Goal: Information Seeking & Learning: Learn about a topic

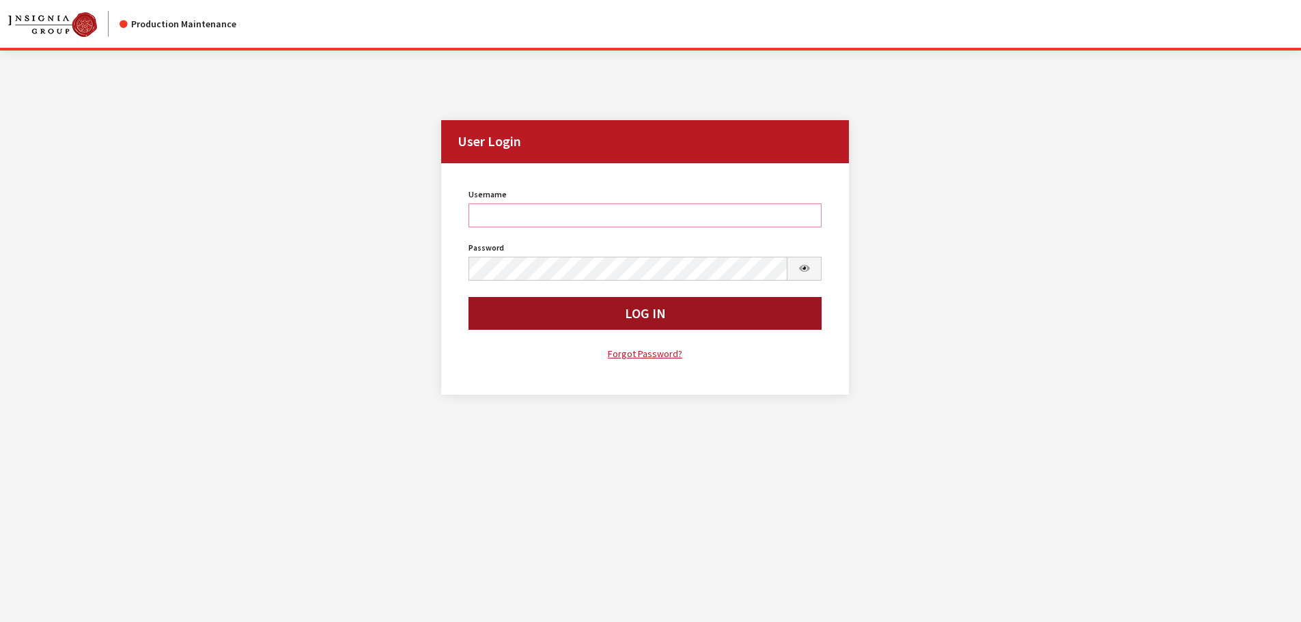
type input "kcallahan"
click at [482, 323] on button "Log In" at bounding box center [645, 313] width 354 height 33
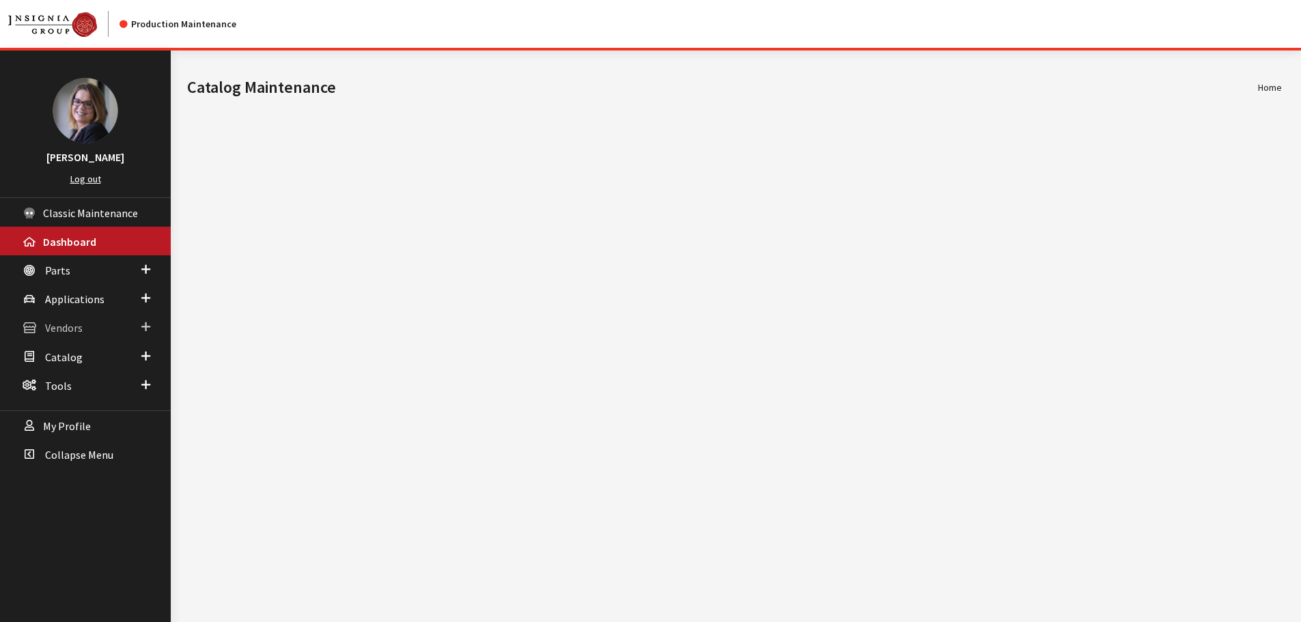
click at [148, 322] on span at bounding box center [145, 327] width 9 height 18
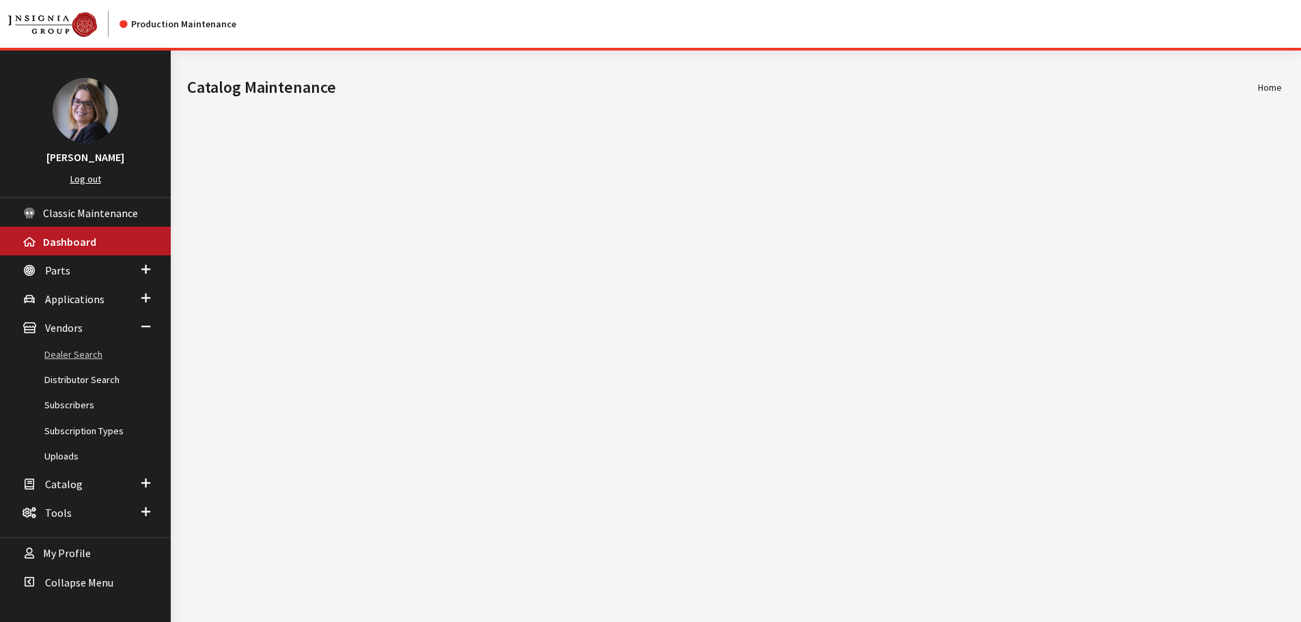
click at [81, 356] on link "Dealer Search" at bounding box center [85, 354] width 171 height 25
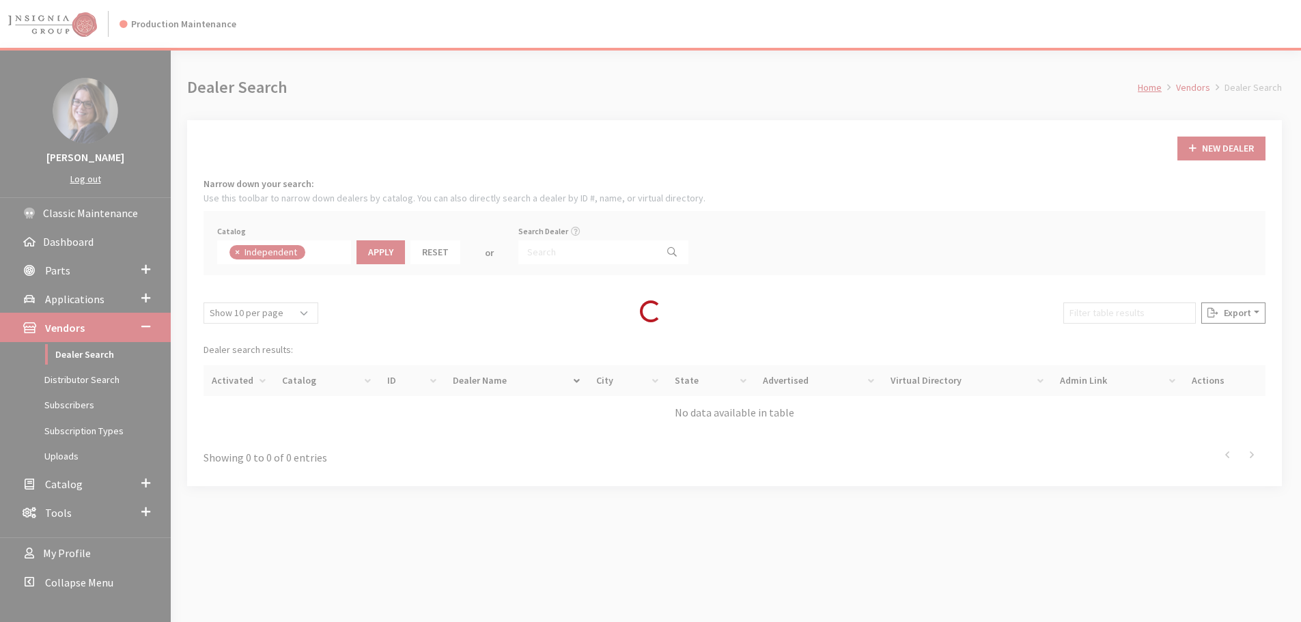
scroll to position [100, 0]
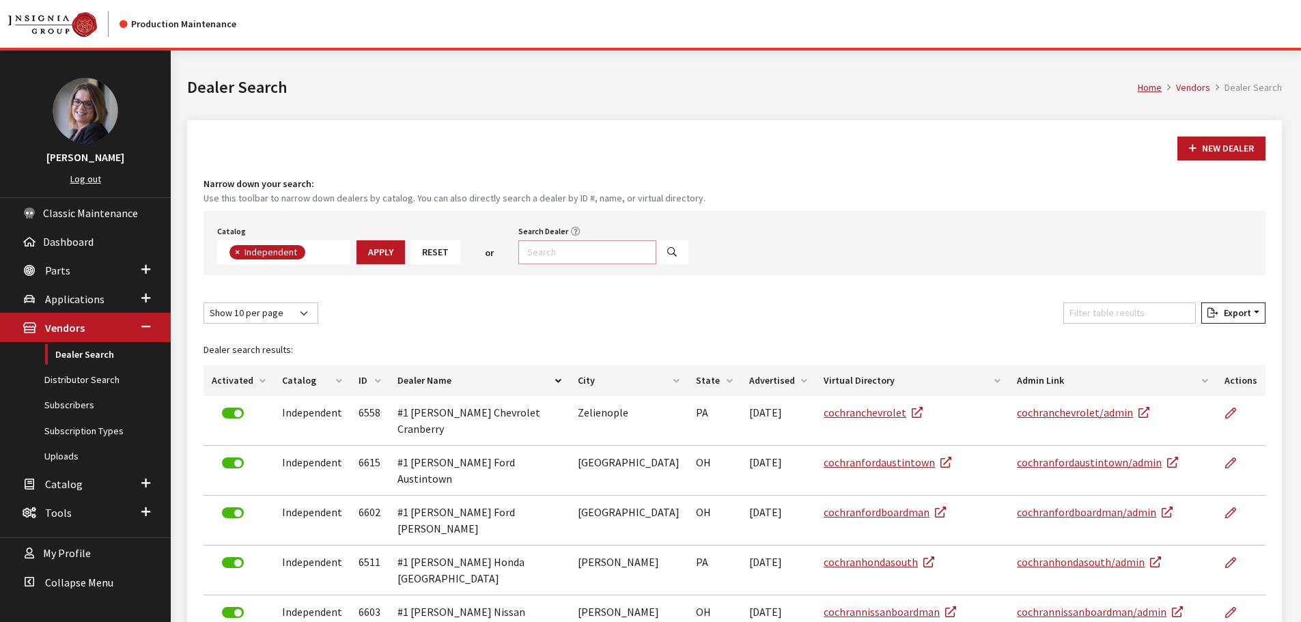
click at [537, 254] on input "Search Dealer" at bounding box center [587, 252] width 138 height 24
type input "c"
click at [147, 265] on span at bounding box center [145, 270] width 9 height 18
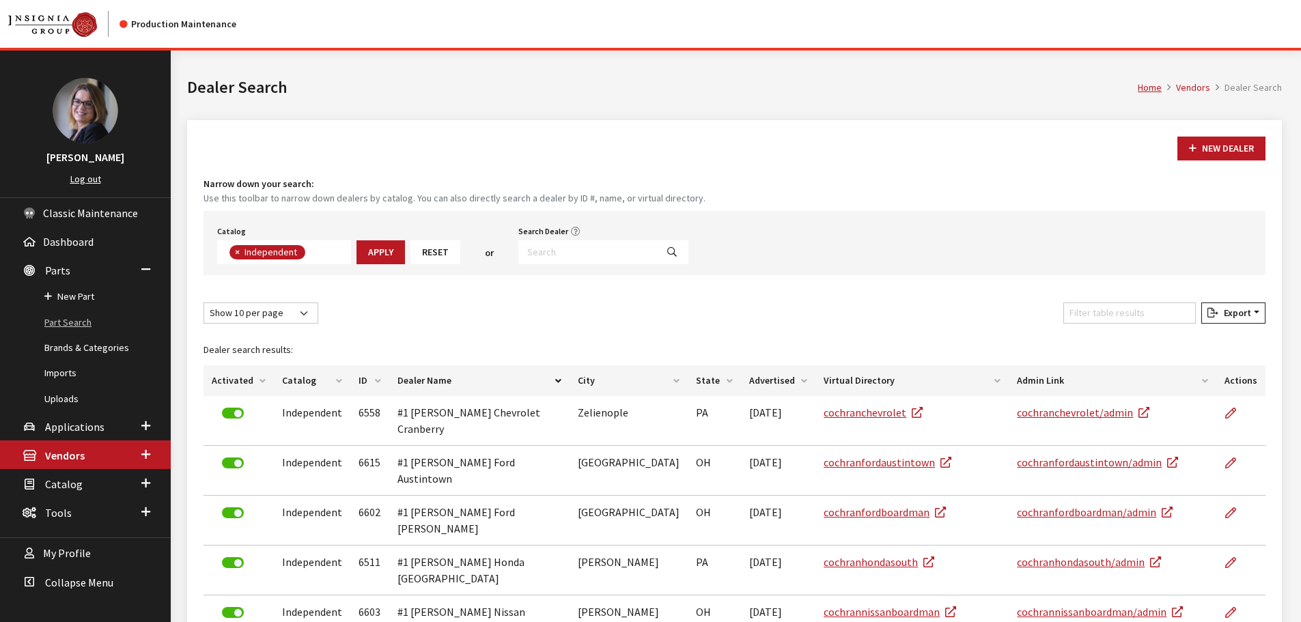
click at [80, 322] on link "Part Search" at bounding box center [85, 322] width 171 height 25
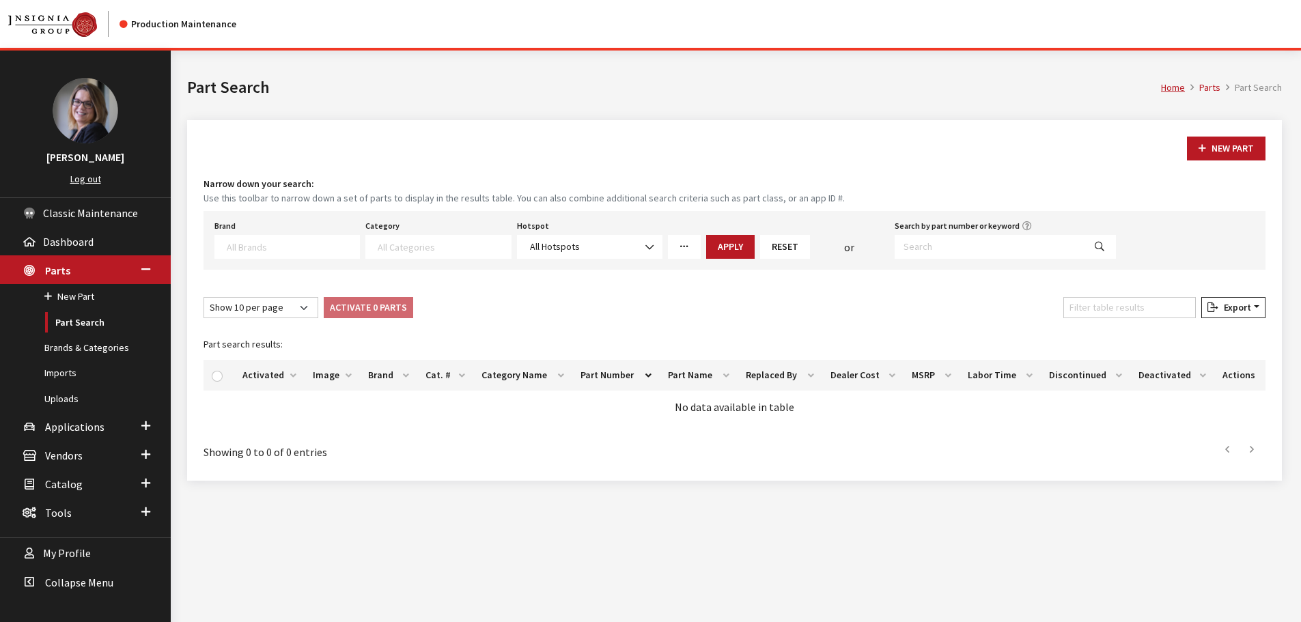
select select
click at [240, 242] on textarea "Search" at bounding box center [293, 246] width 132 height 12
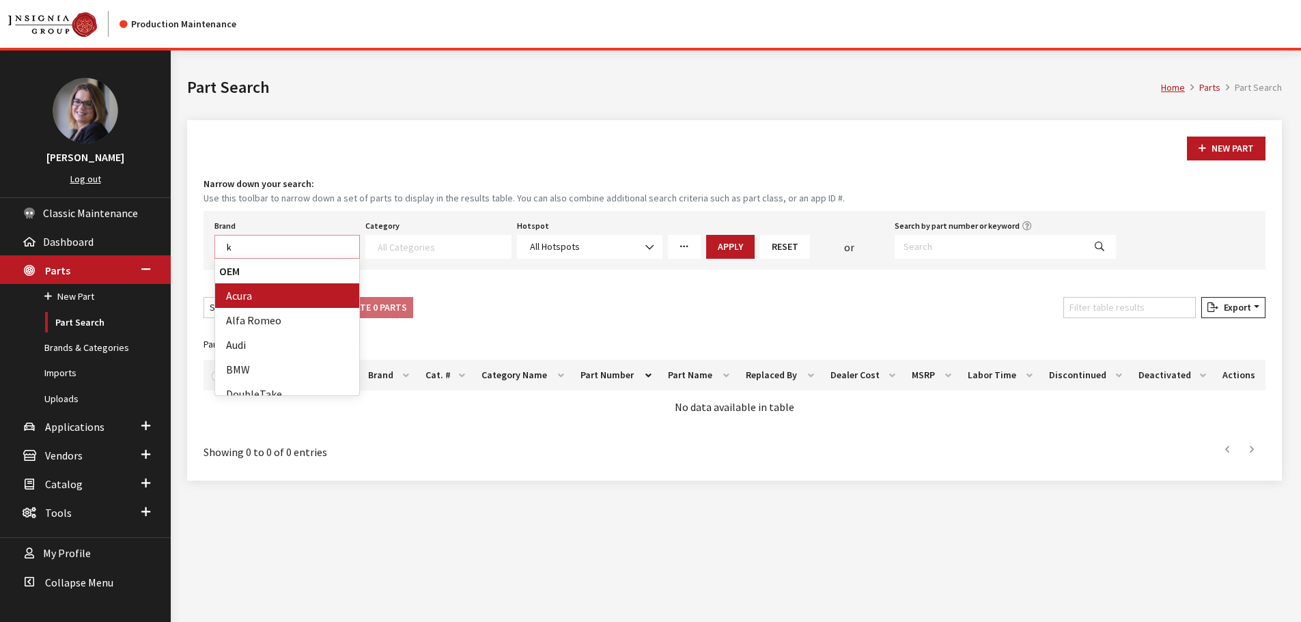
scroll to position [1, 0]
type textarea "kia"
click at [427, 251] on textarea "Search" at bounding box center [444, 246] width 132 height 12
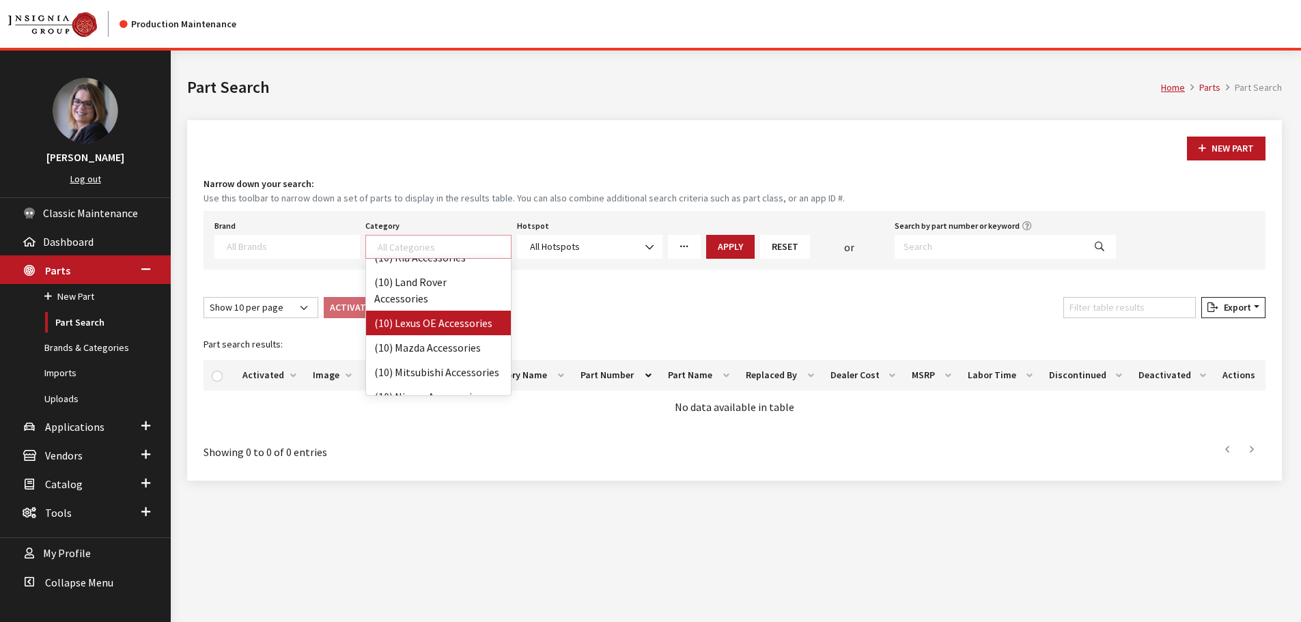
scroll to position [273, 0]
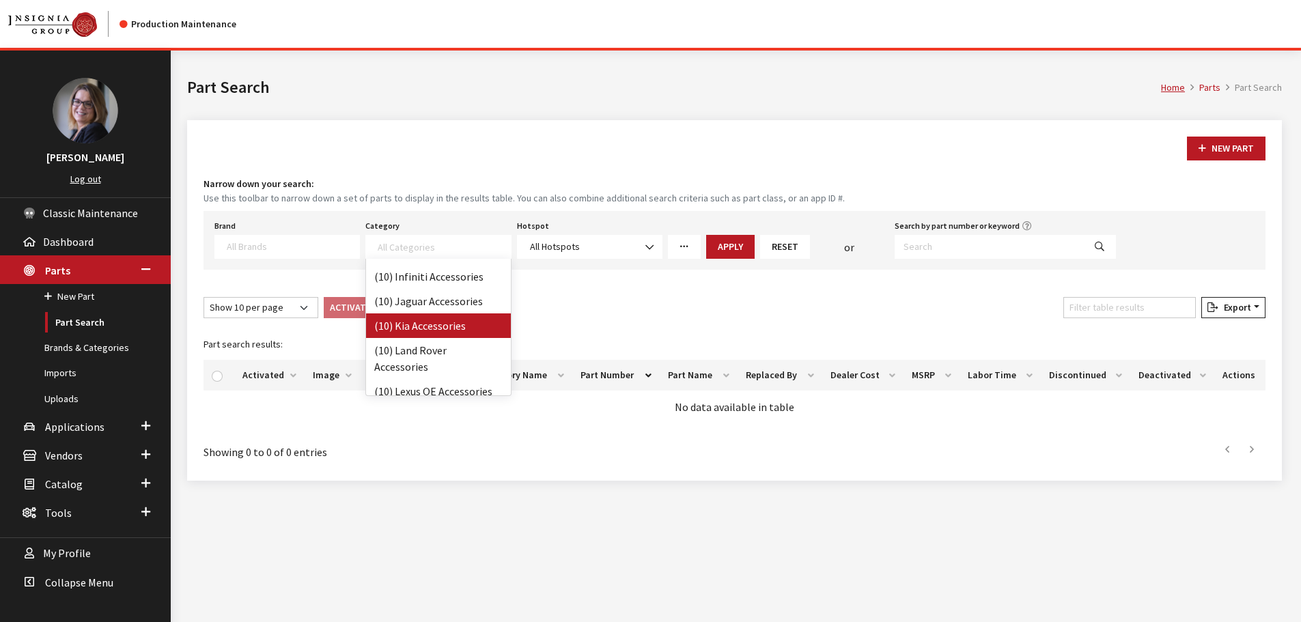
select select "238"
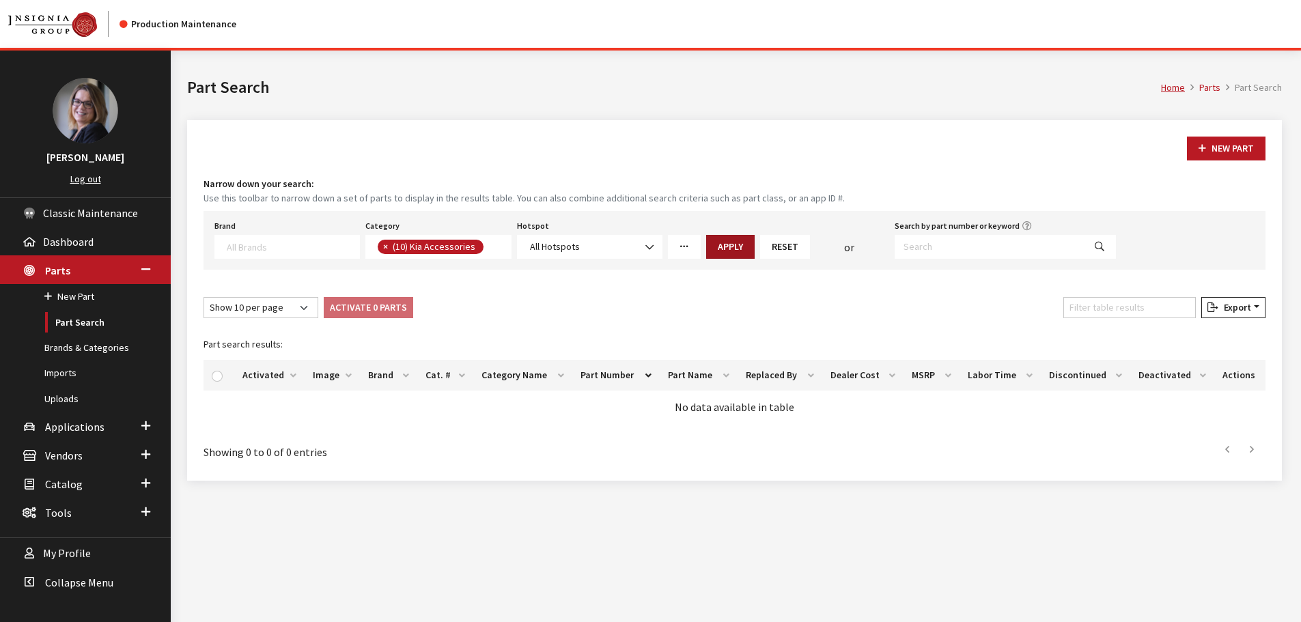
click at [733, 251] on button "Apply" at bounding box center [730, 247] width 48 height 24
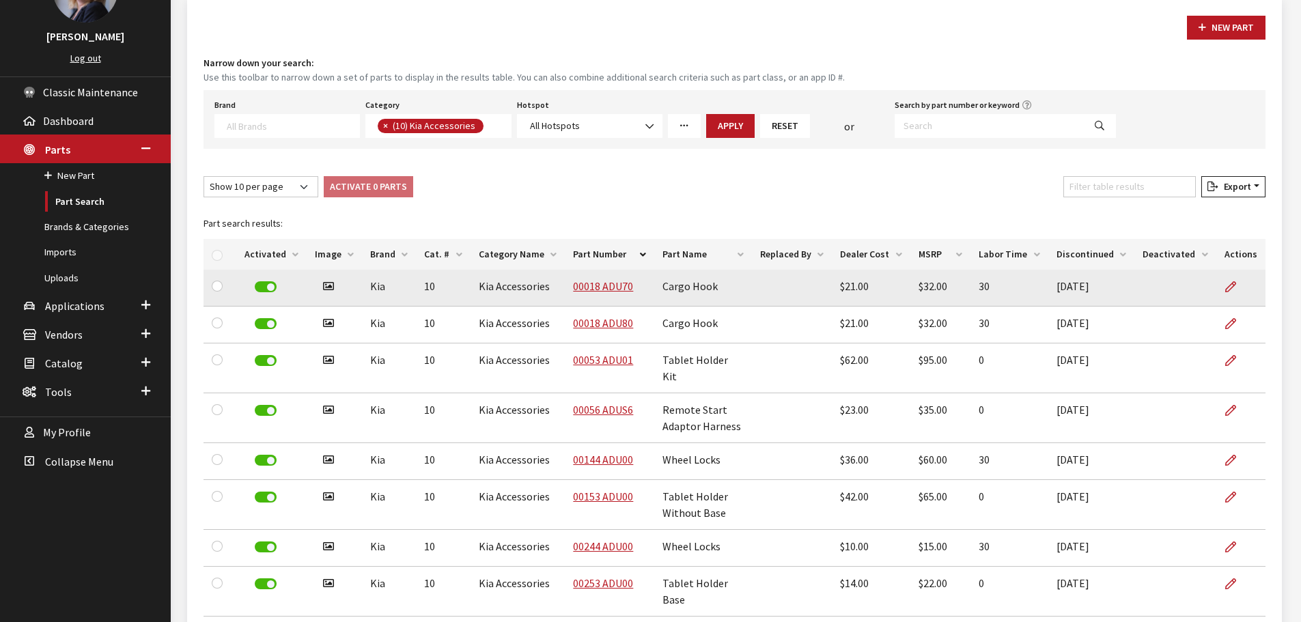
scroll to position [99, 0]
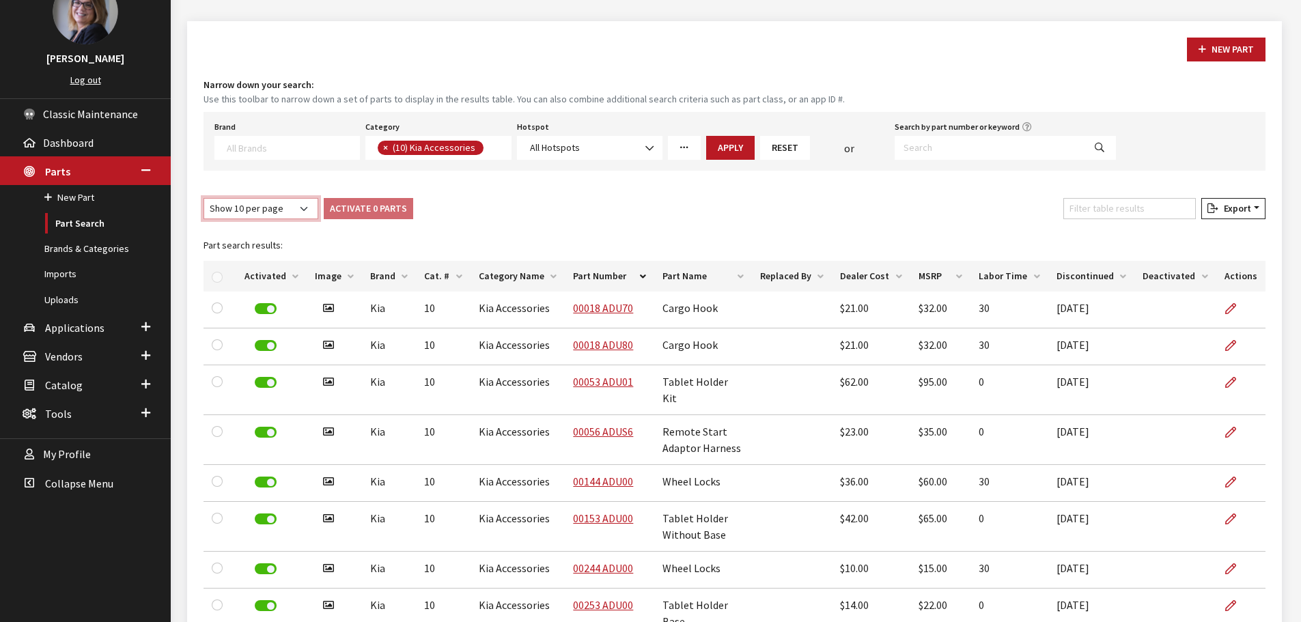
click at [305, 216] on select "Show 10 per page Show 25 per page Show 50 per page Show 100 per page Show 1000 …" at bounding box center [260, 208] width 115 height 21
select select "1000"
click at [203, 198] on select "Show 10 per page Show 25 per page Show 50 per page Show 100 per page Show 1000 …" at bounding box center [260, 208] width 115 height 21
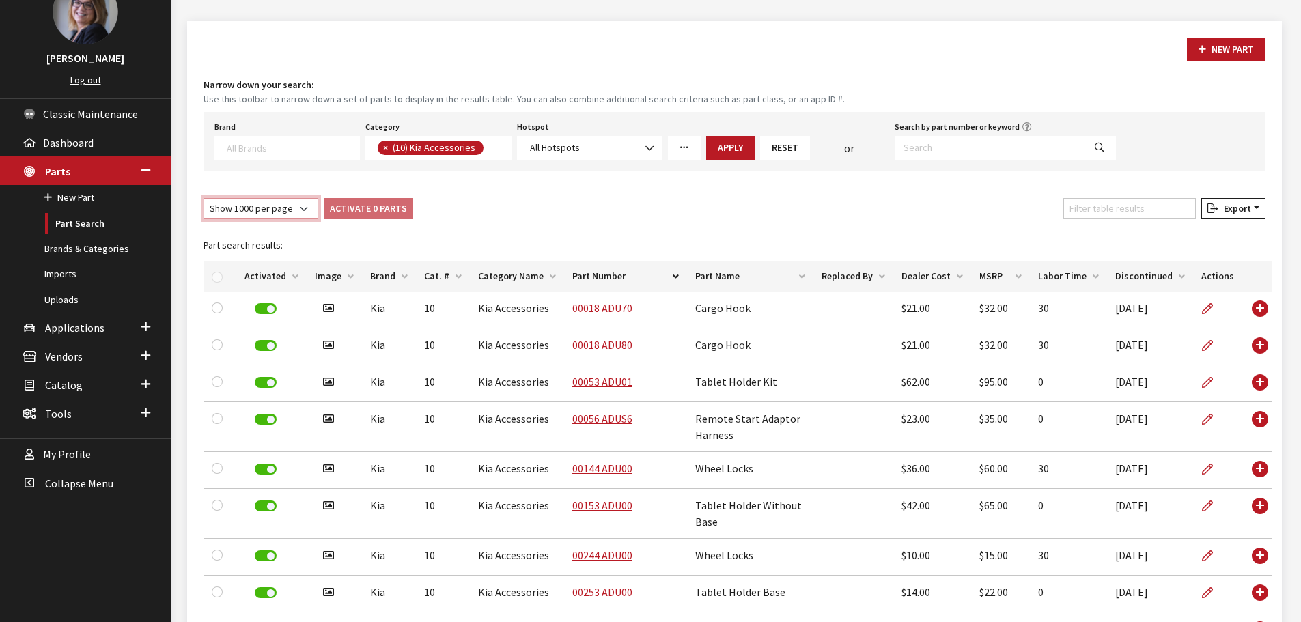
click at [300, 212] on select "Show 10 per page Show 25 per page Show 50 per page Show 100 per page Show 1000 …" at bounding box center [260, 208] width 115 height 21
click at [730, 223] on div "Show 10 per page Show 25 per page Show 50 per page Show 100 per page Show 1000 …" at bounding box center [734, 211] width 1067 height 27
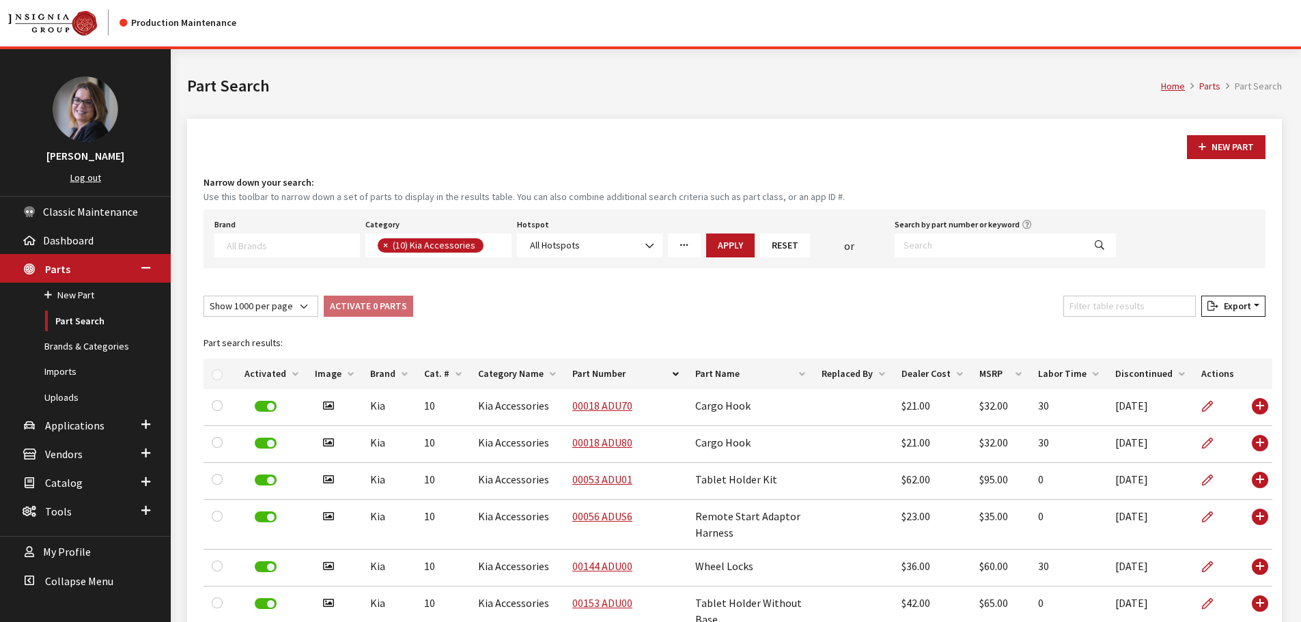
scroll to position [0, 0]
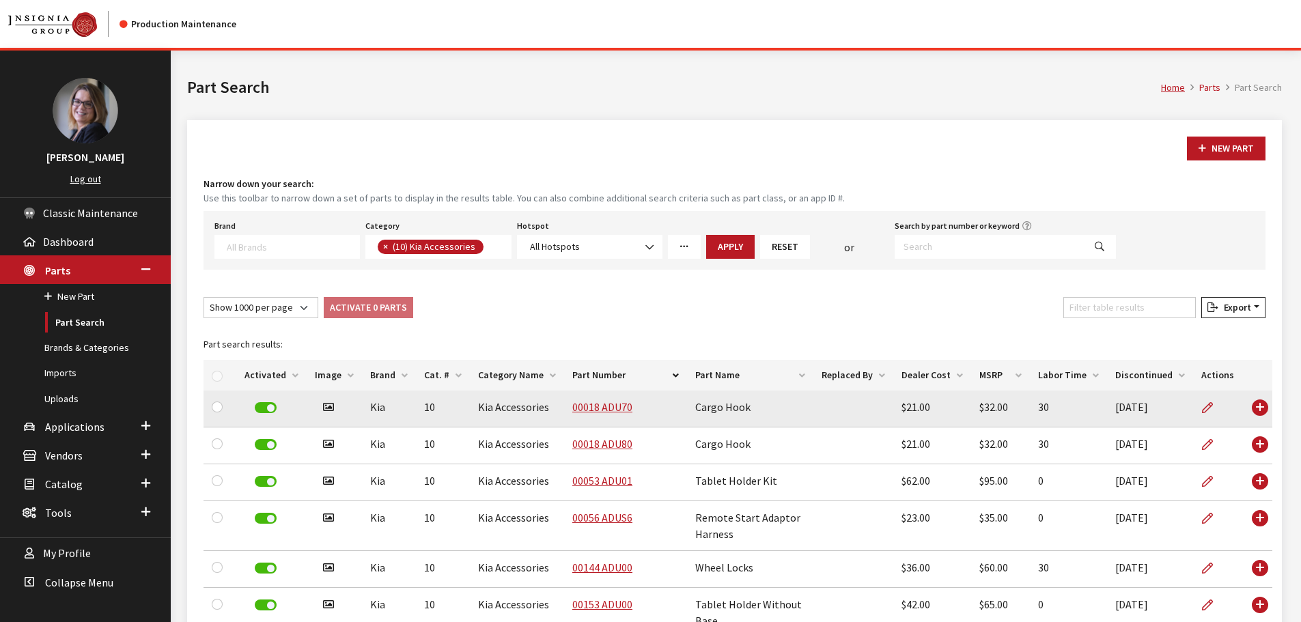
click at [599, 416] on td "00018 ADU70" at bounding box center [625, 409] width 123 height 37
click at [606, 402] on link "00018 ADU70" at bounding box center [602, 407] width 60 height 14
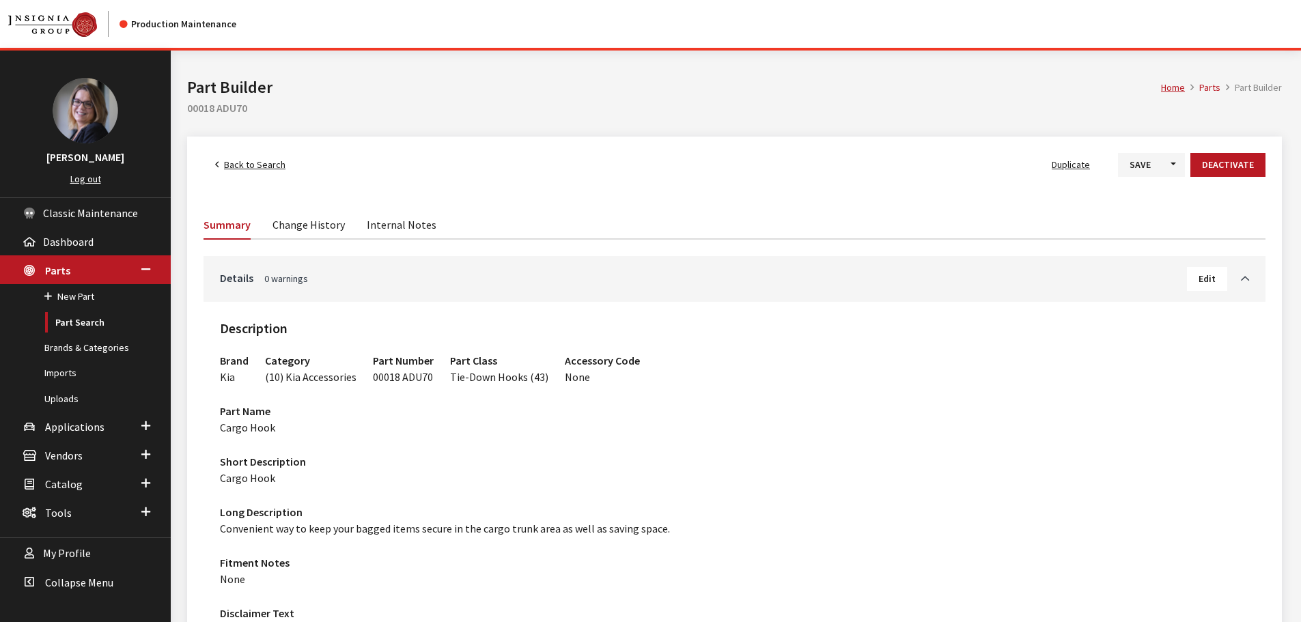
click at [319, 227] on link "Change History" at bounding box center [308, 224] width 72 height 29
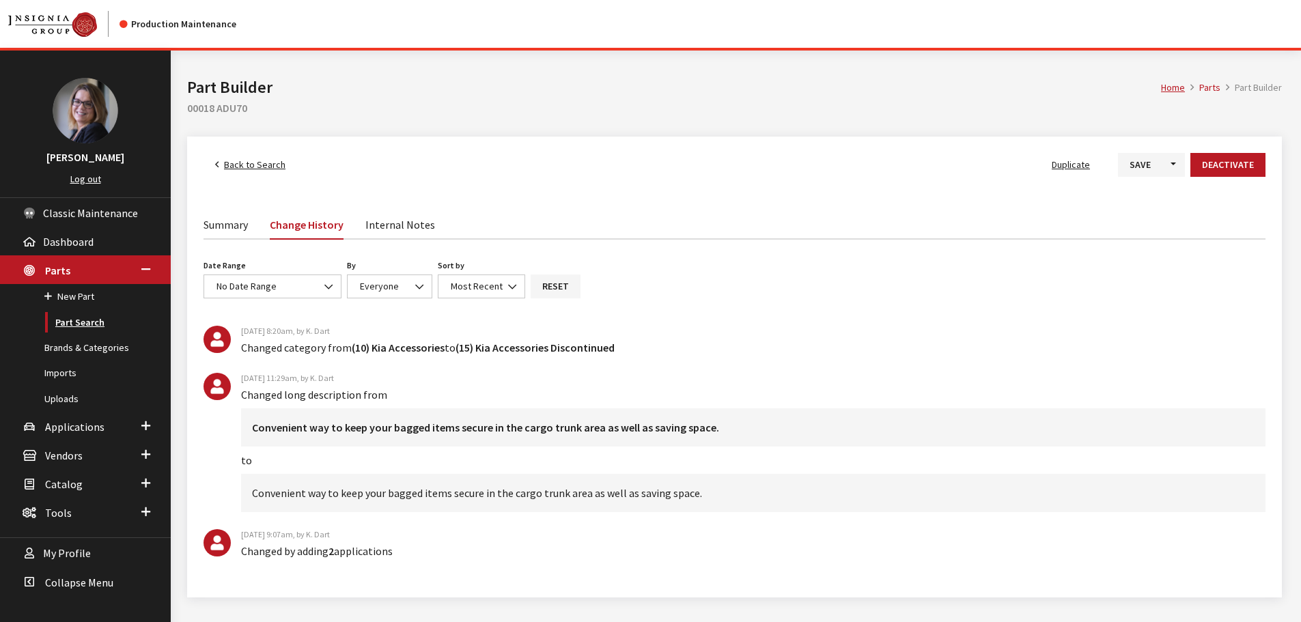
click at [58, 322] on link "Part Search" at bounding box center [85, 322] width 171 height 25
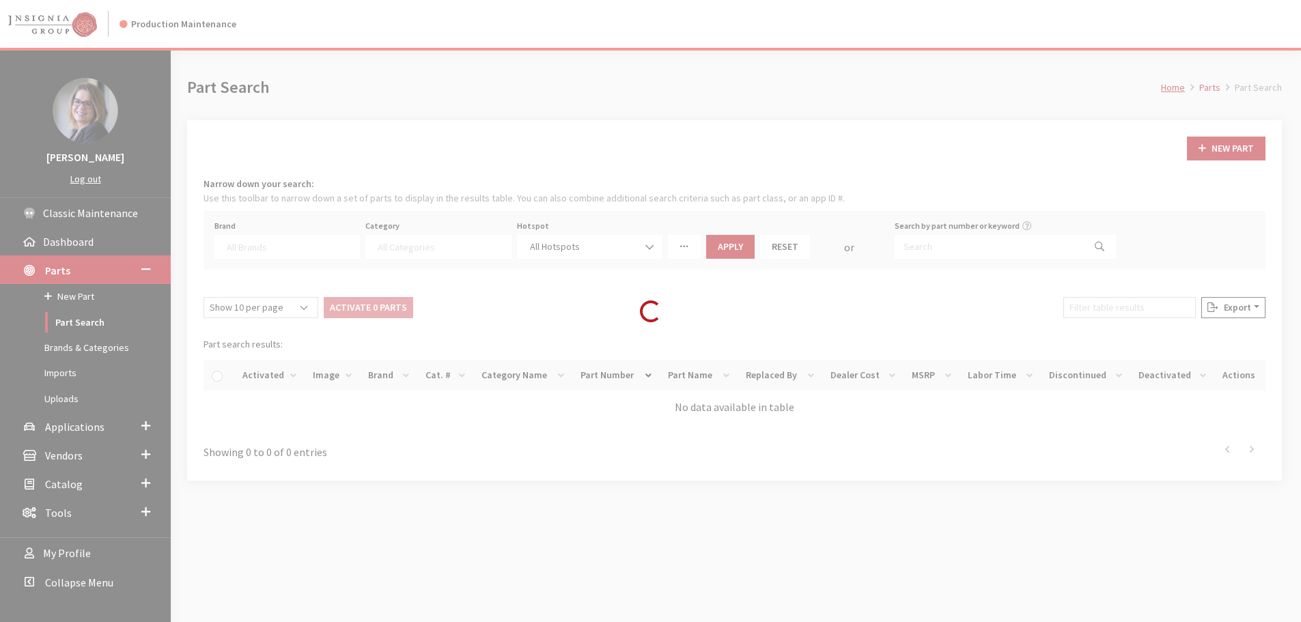
select select
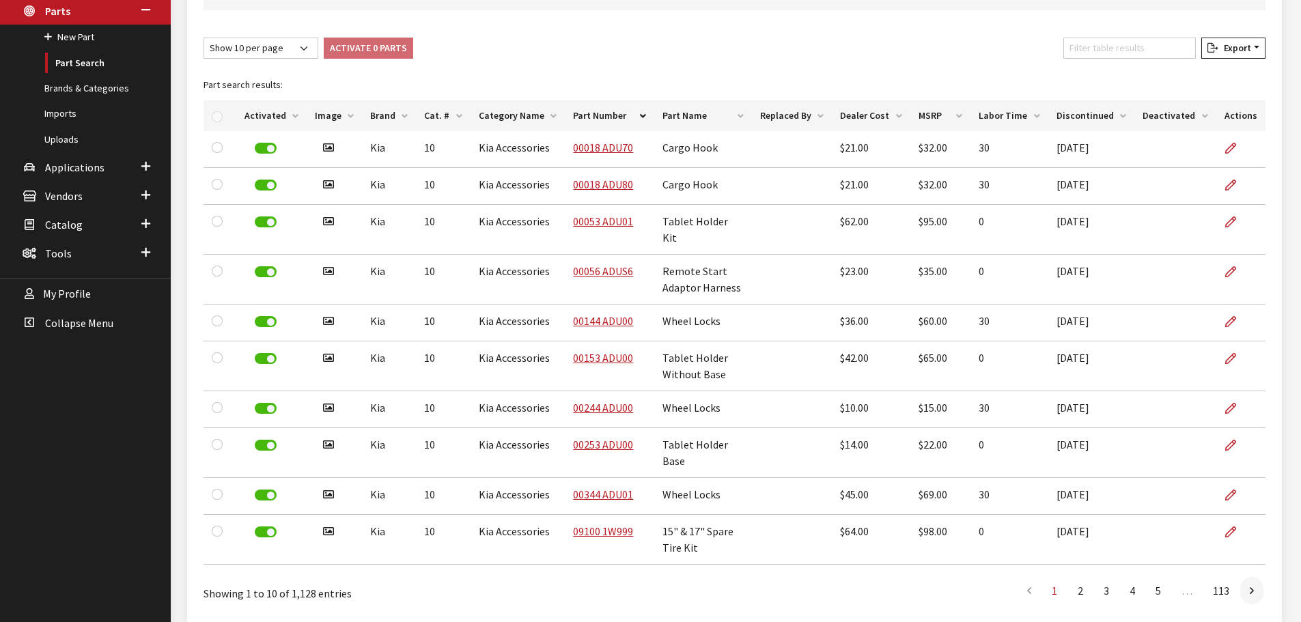
scroll to position [236, 0]
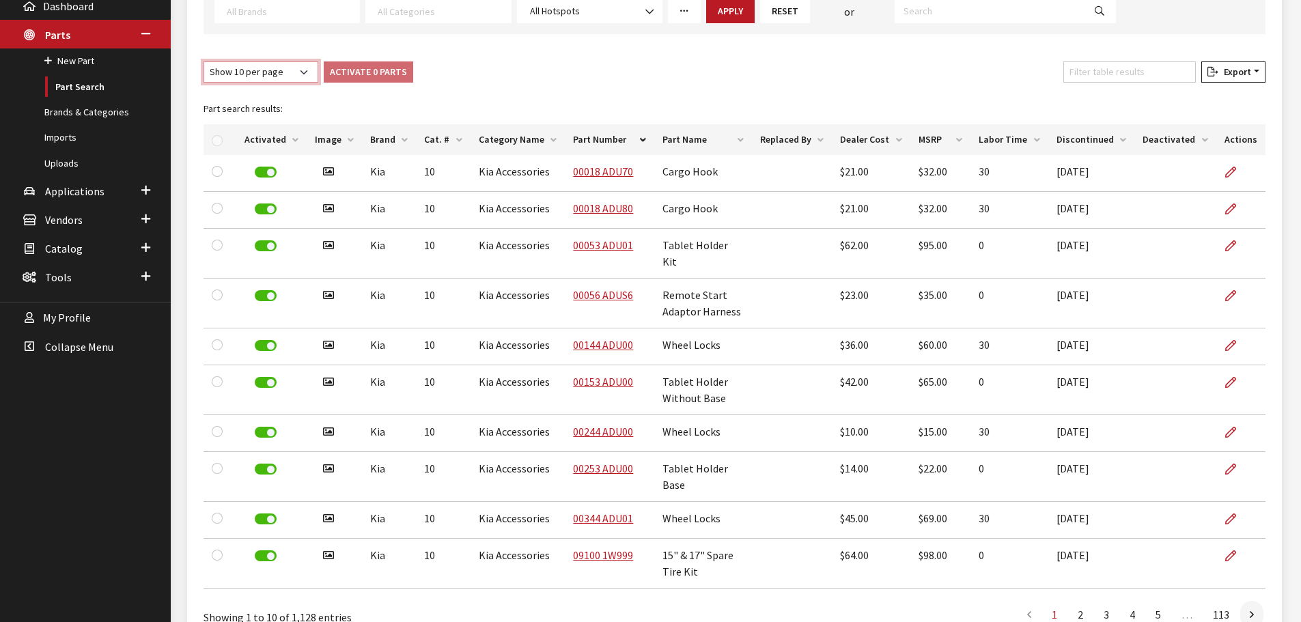
click at [296, 76] on select "Show 10 per page Show 25 per page Show 50 per page Show 100 per page Show 1000 …" at bounding box center [260, 71] width 115 height 21
select select "1000"
click at [203, 61] on select "Show 10 per page Show 25 per page Show 50 per page Show 100 per page Show 1000 …" at bounding box center [260, 71] width 115 height 21
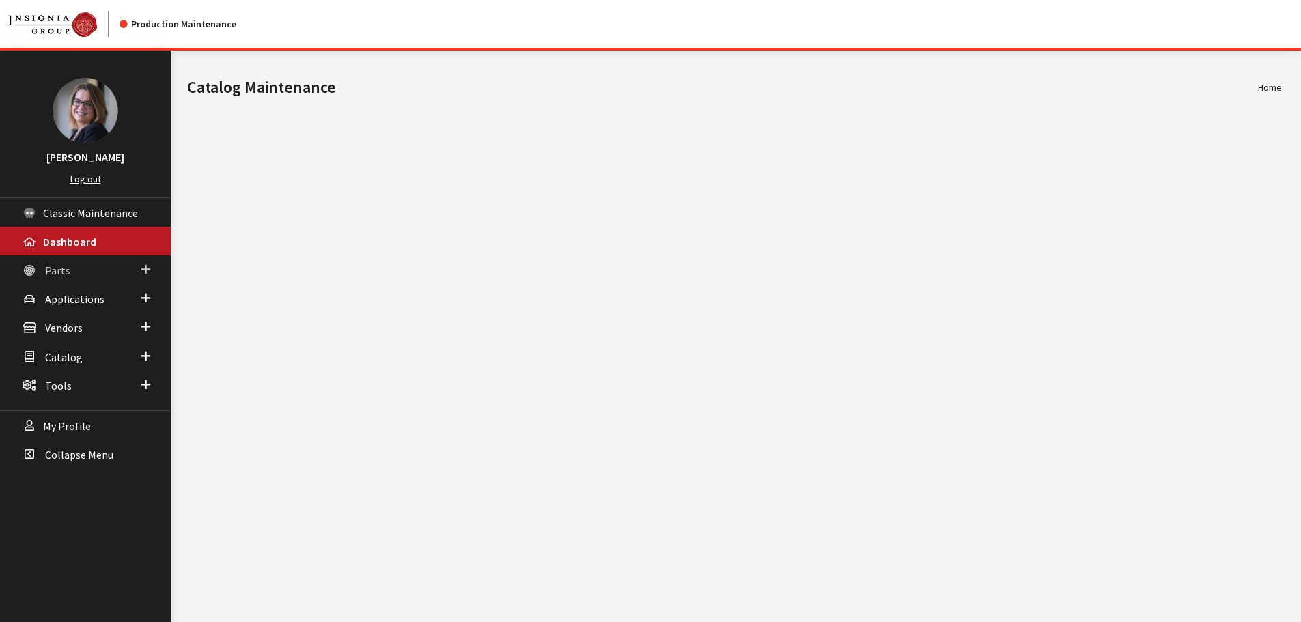
click at [137, 270] on link "Parts" at bounding box center [85, 269] width 171 height 29
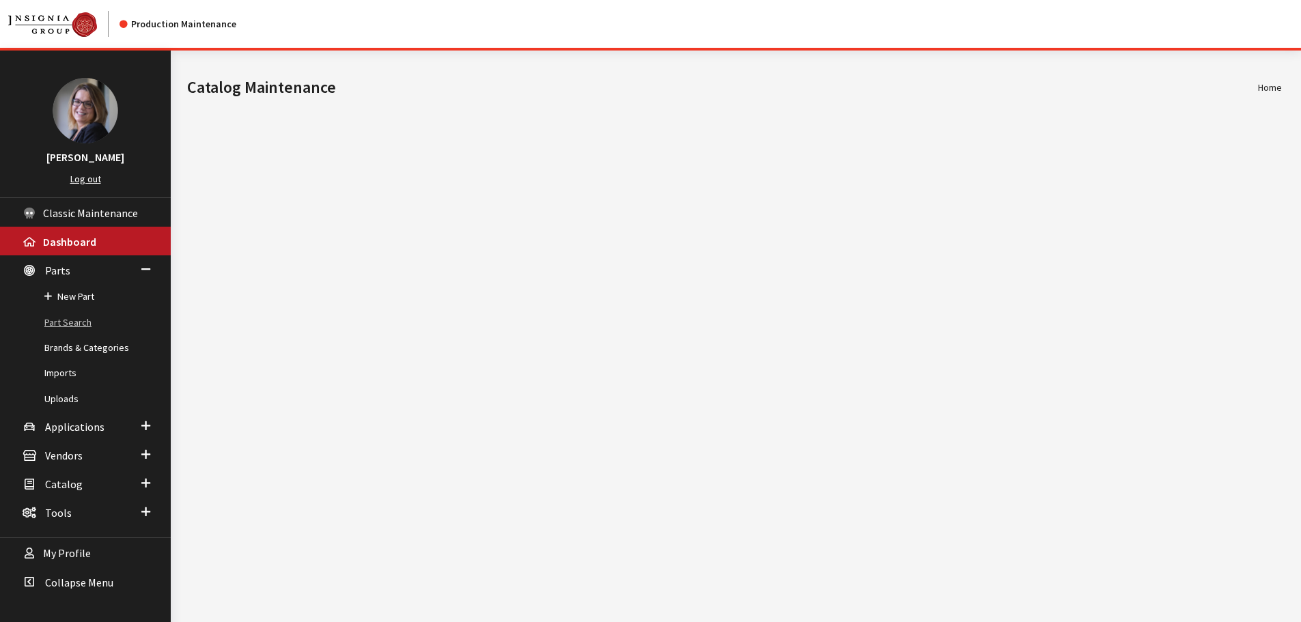
click at [73, 320] on link "Part Search" at bounding box center [85, 322] width 171 height 25
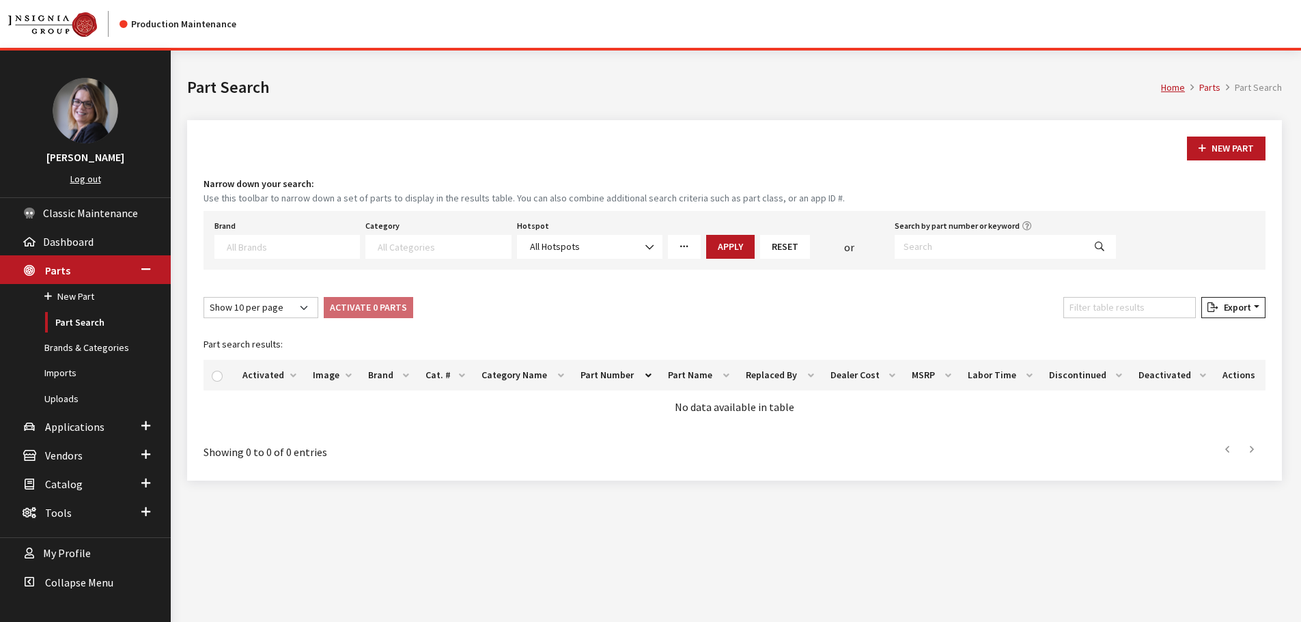
select select
click at [261, 247] on textarea "Search" at bounding box center [293, 246] width 132 height 12
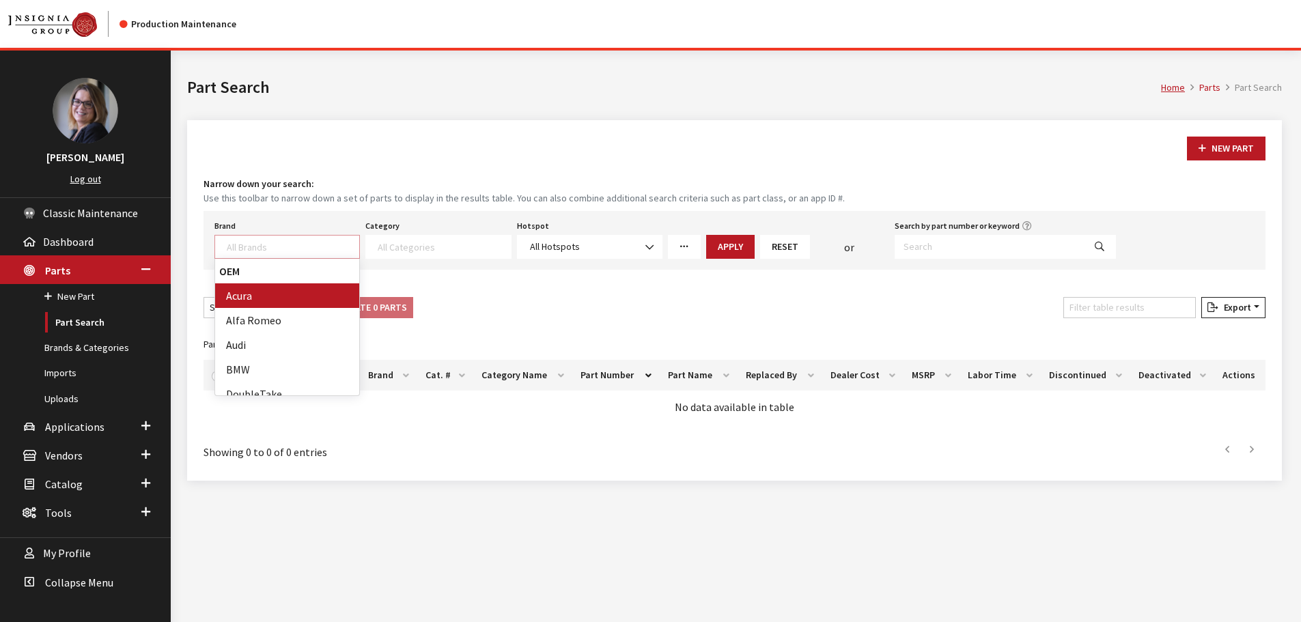
click at [279, 244] on textarea "Search" at bounding box center [293, 246] width 132 height 12
type textarea "ki"
select select "58"
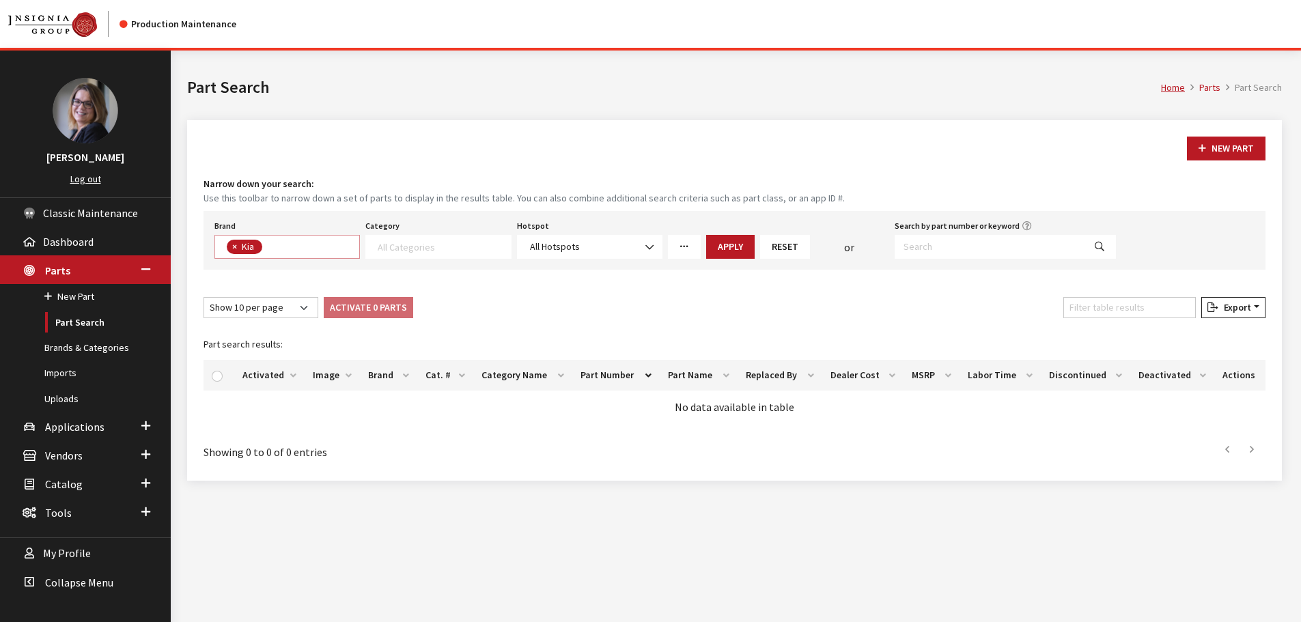
click at [408, 251] on textarea "Search" at bounding box center [444, 246] width 132 height 12
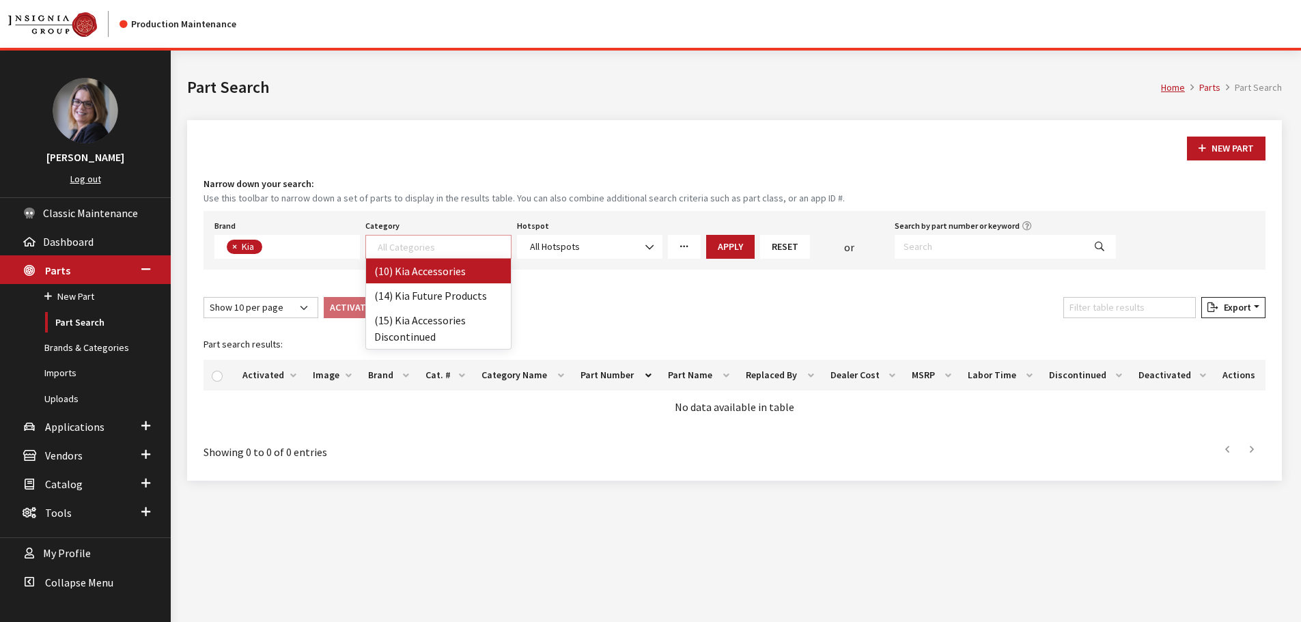
select select "238"
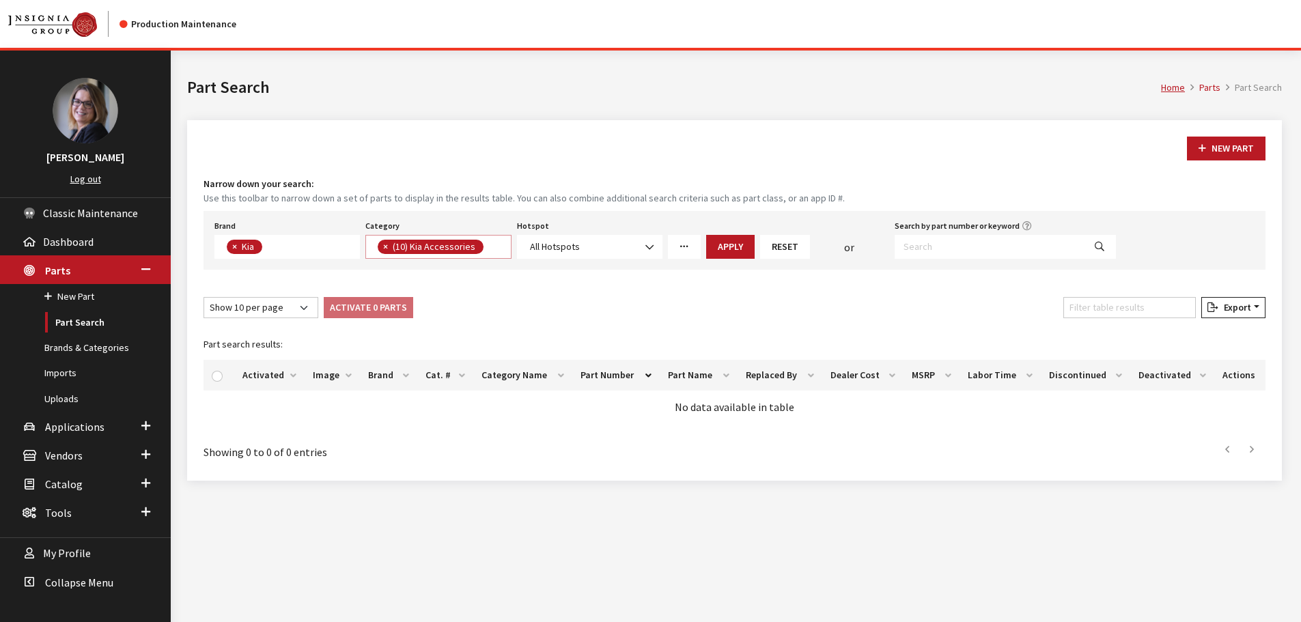
scroll to position [1, 0]
click at [720, 247] on button "Apply" at bounding box center [730, 247] width 48 height 24
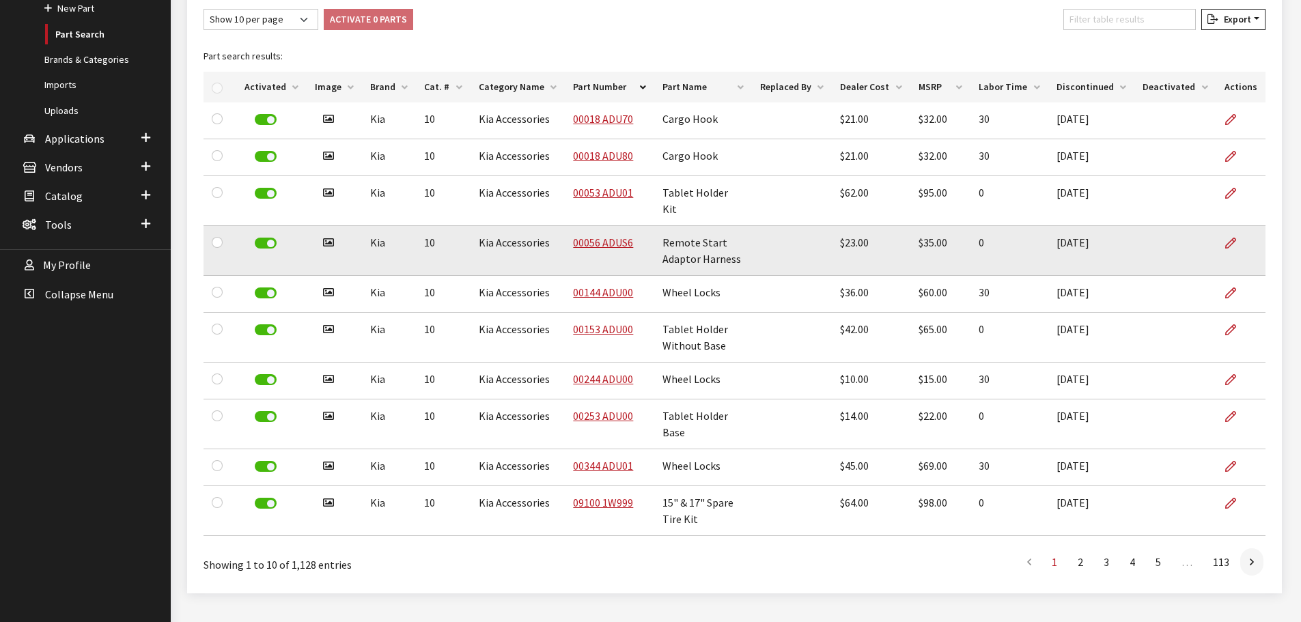
scroll to position [304, 0]
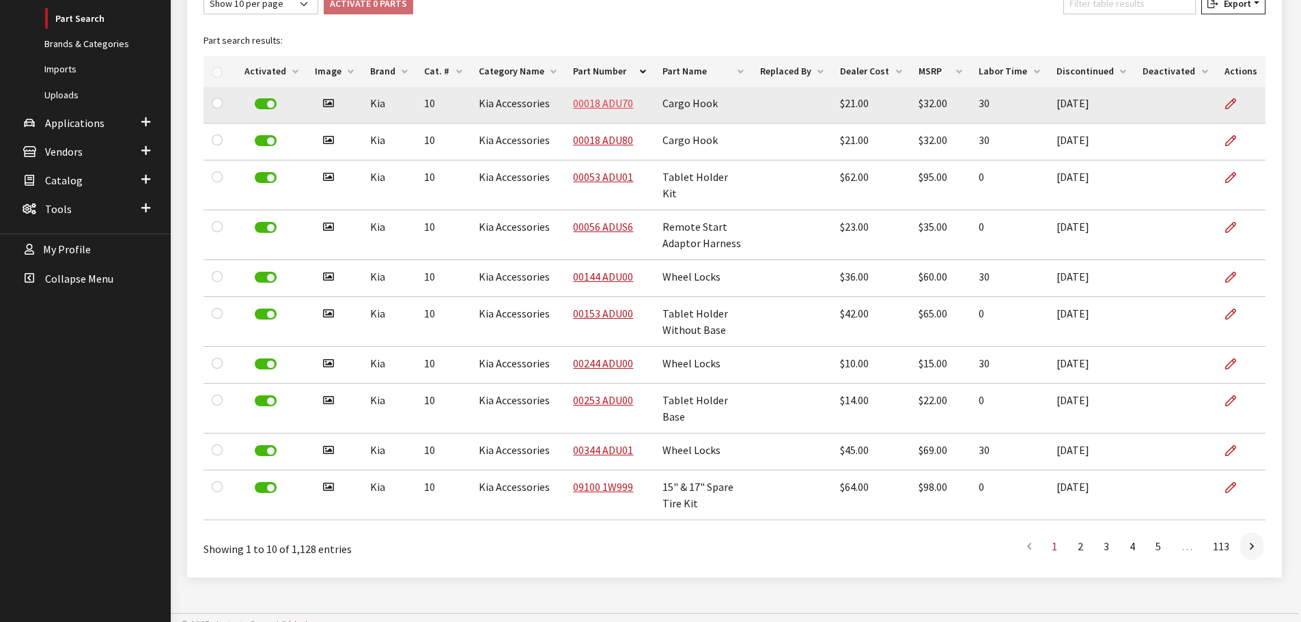
click at [594, 100] on link "00018 ADU70" at bounding box center [603, 103] width 60 height 14
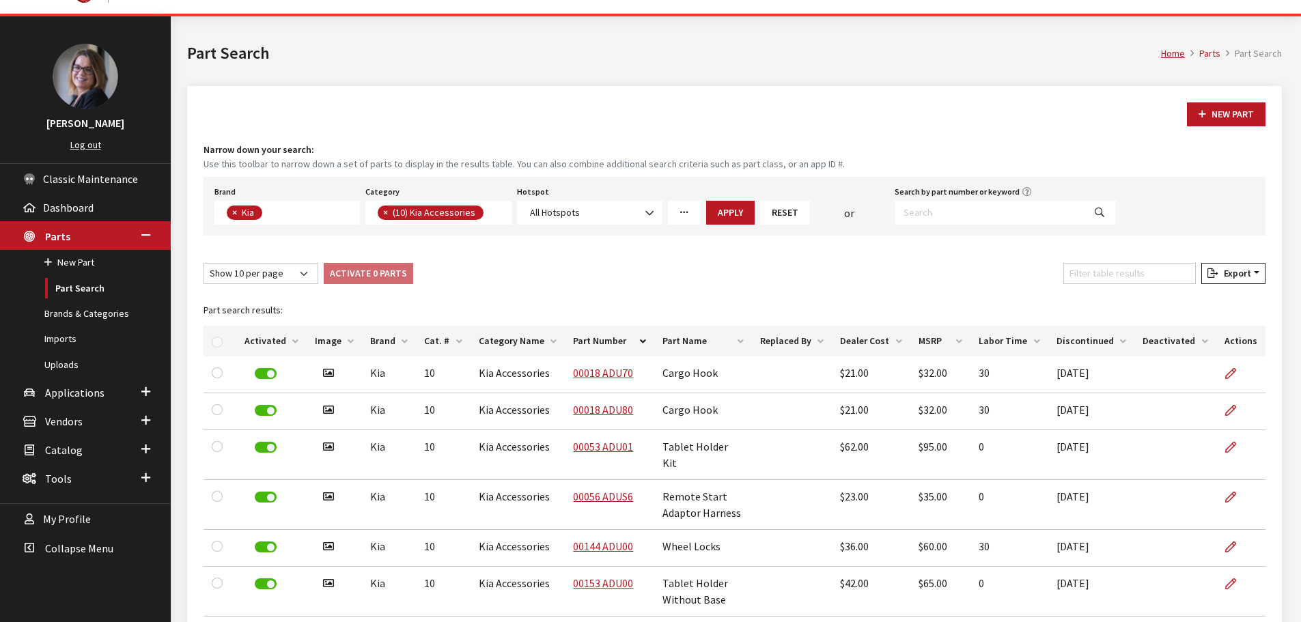
scroll to position [31, 0]
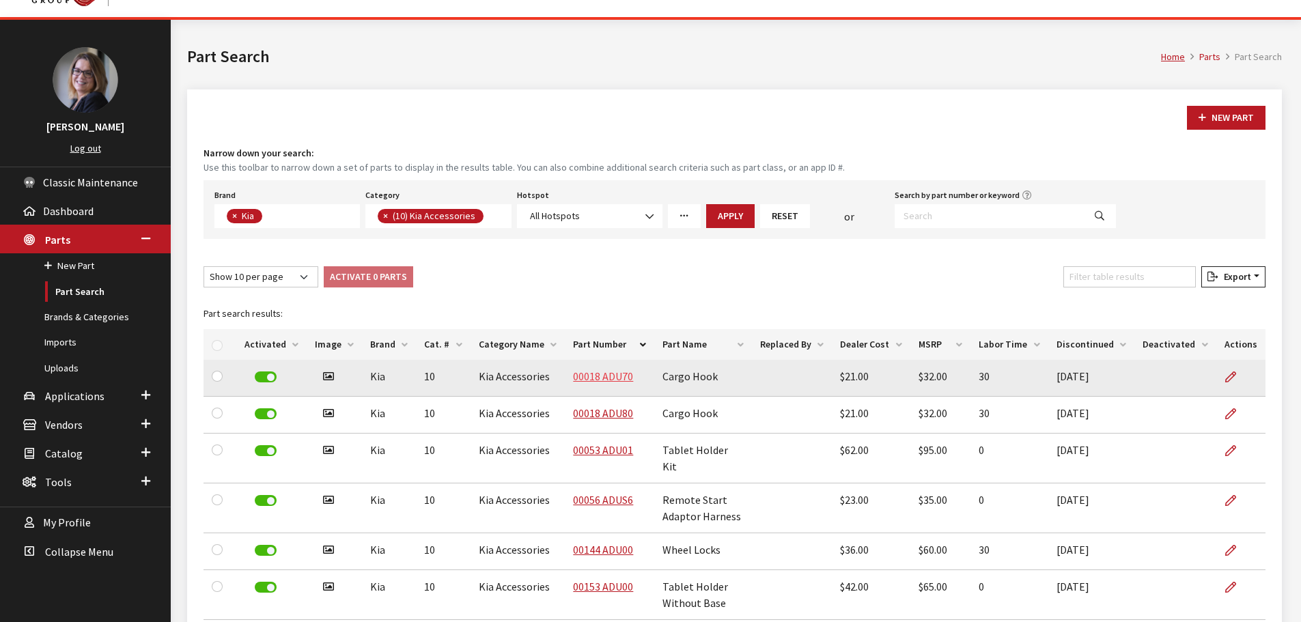
click at [602, 382] on link "00018 ADU70" at bounding box center [603, 376] width 60 height 14
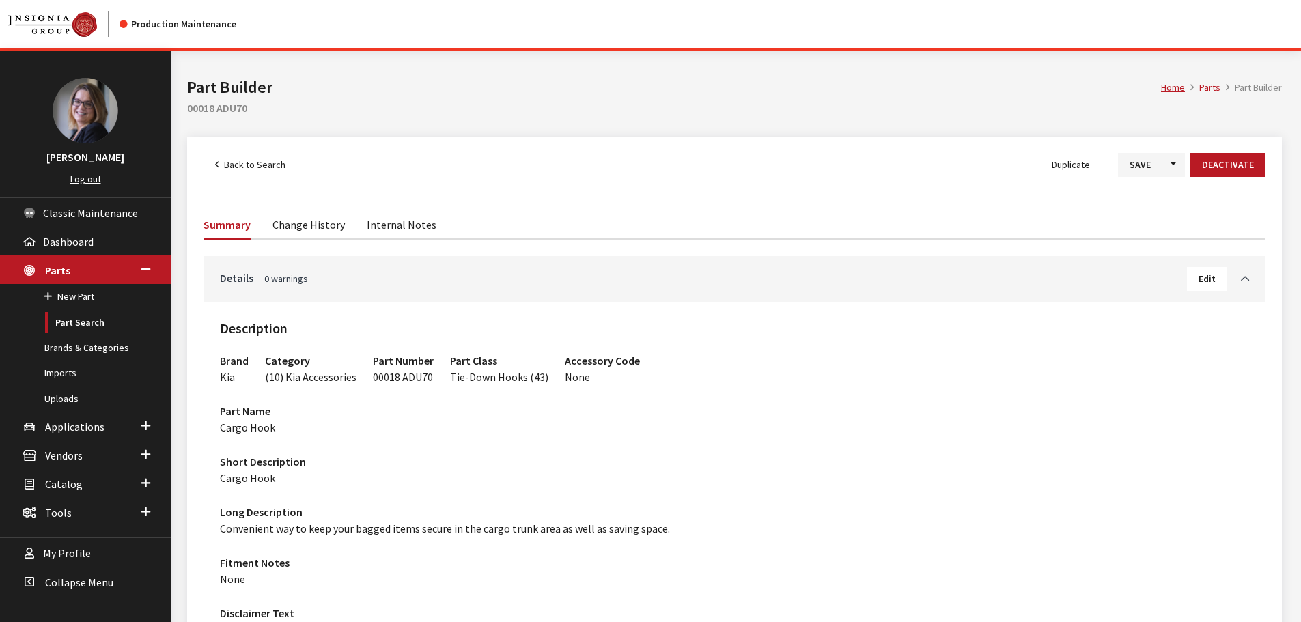
click at [288, 227] on link "Change History" at bounding box center [308, 224] width 72 height 29
click at [313, 234] on link "Change History" at bounding box center [308, 224] width 72 height 29
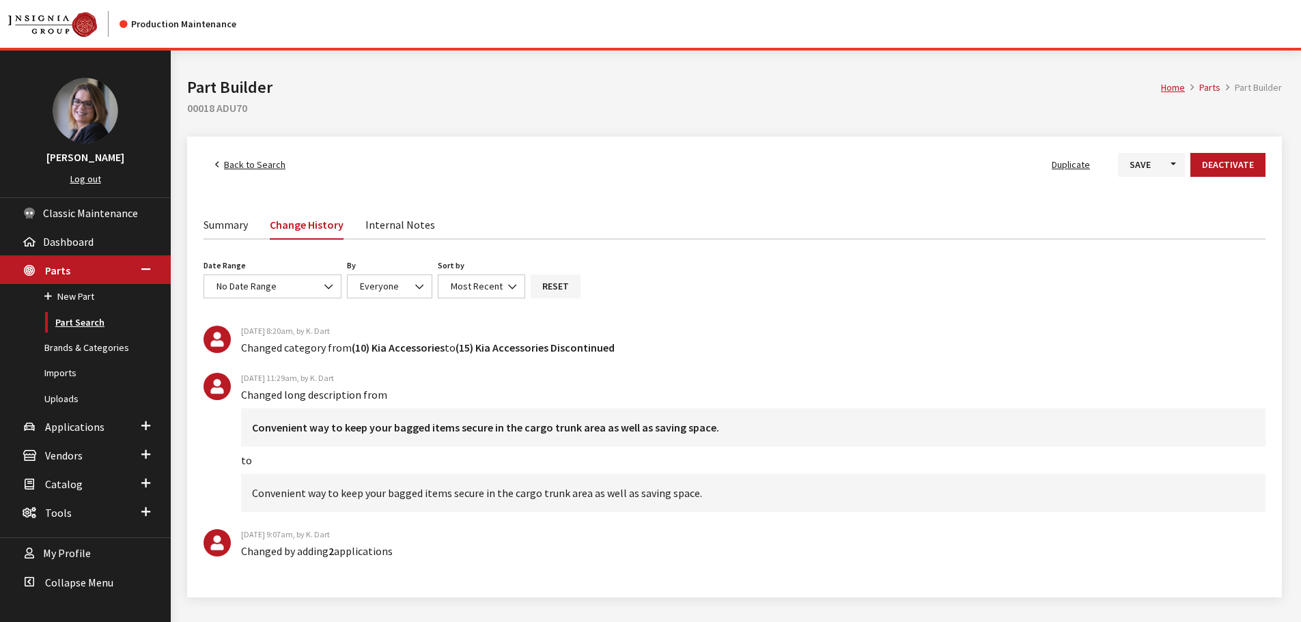
click at [74, 325] on link "Part Search" at bounding box center [85, 322] width 171 height 25
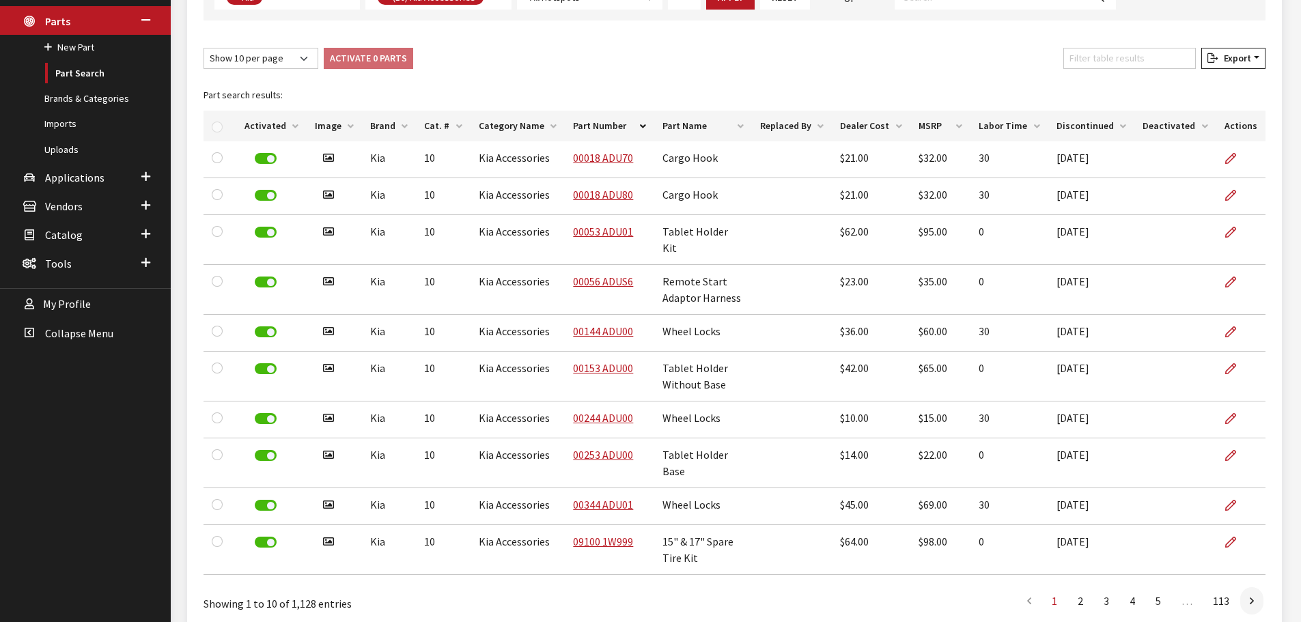
scroll to position [273, 0]
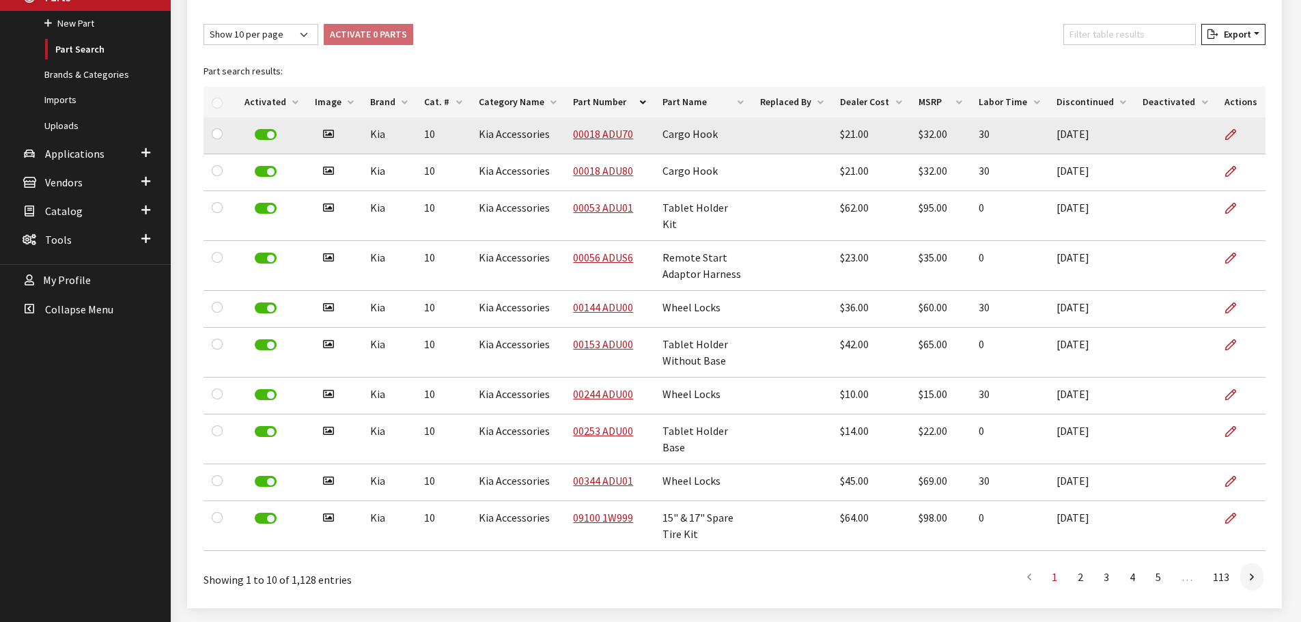
drag, startPoint x: 1058, startPoint y: 133, endPoint x: 1121, endPoint y: 147, distance: 65.1
click at [1121, 145] on td "[DATE]" at bounding box center [1091, 135] width 87 height 37
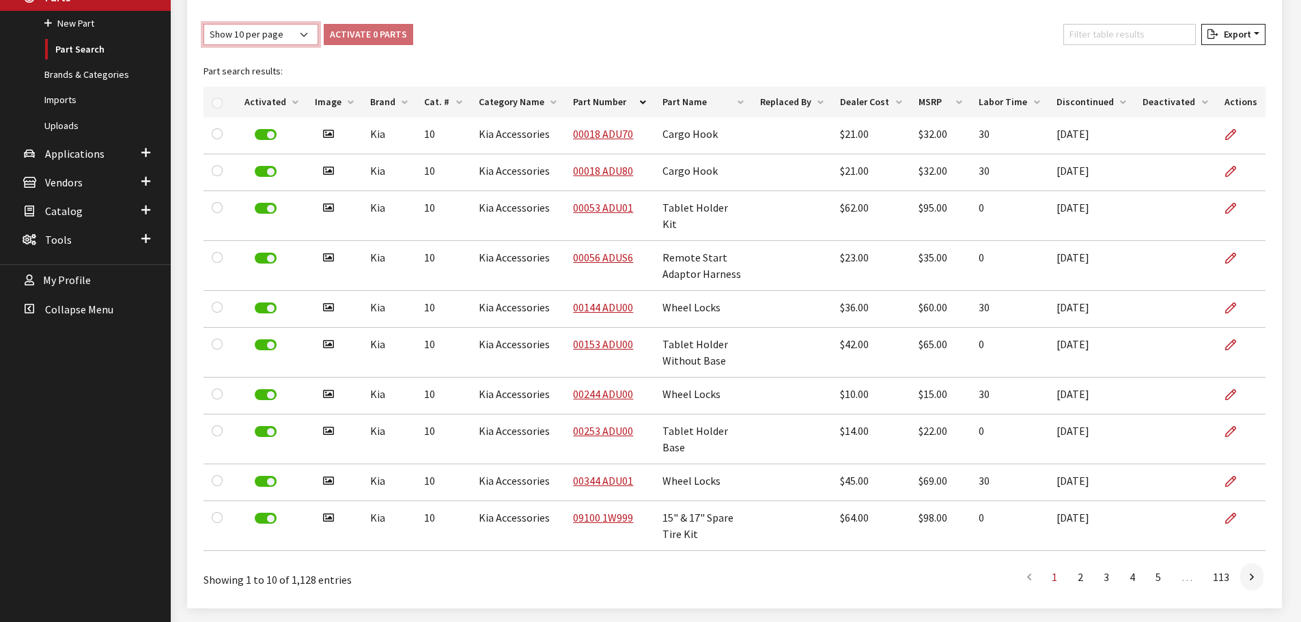
click at [308, 37] on select "Show 10 per page Show 25 per page Show 50 per page Show 100 per page Show 1000 …" at bounding box center [260, 34] width 115 height 21
click at [203, 24] on select "Show 10 per page Show 25 per page Show 50 per page Show 100 per page Show 1000 …" at bounding box center [260, 34] width 115 height 21
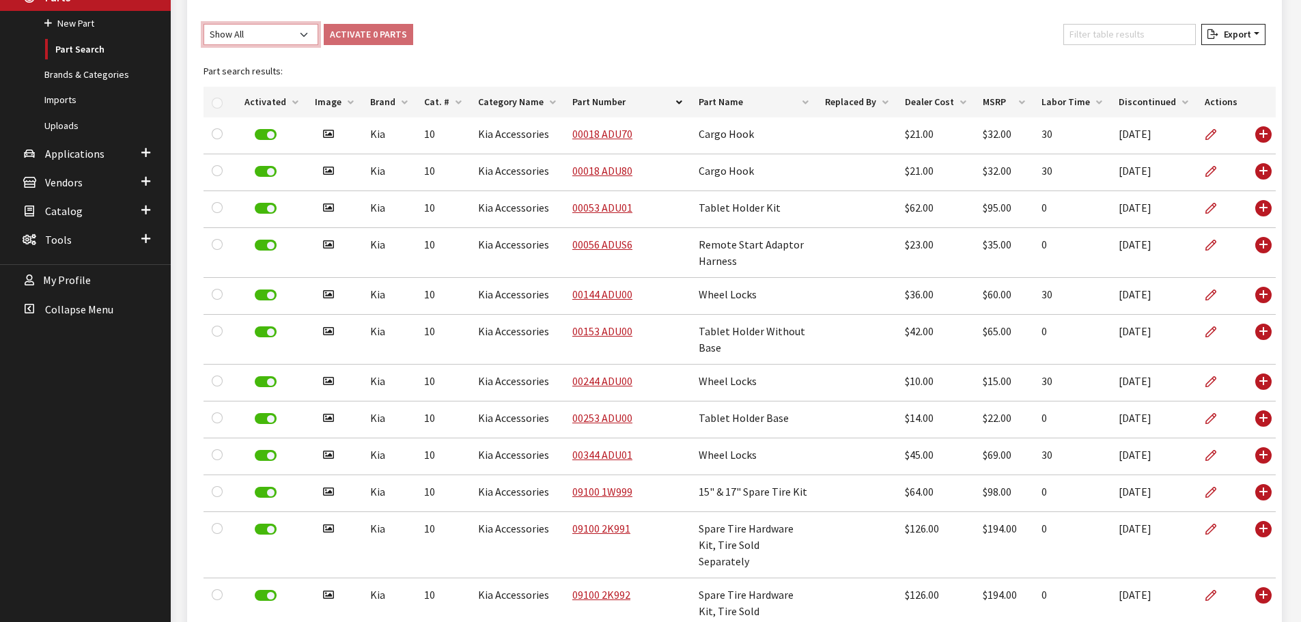
click at [301, 36] on select "Show 10 per page Show 25 per page Show 50 per page Show 100 per page Show 1000 …" at bounding box center [260, 34] width 115 height 21
select select "1000"
click at [203, 24] on select "Show 10 per page Show 25 per page Show 50 per page Show 100 per page Show 1000 …" at bounding box center [260, 34] width 115 height 21
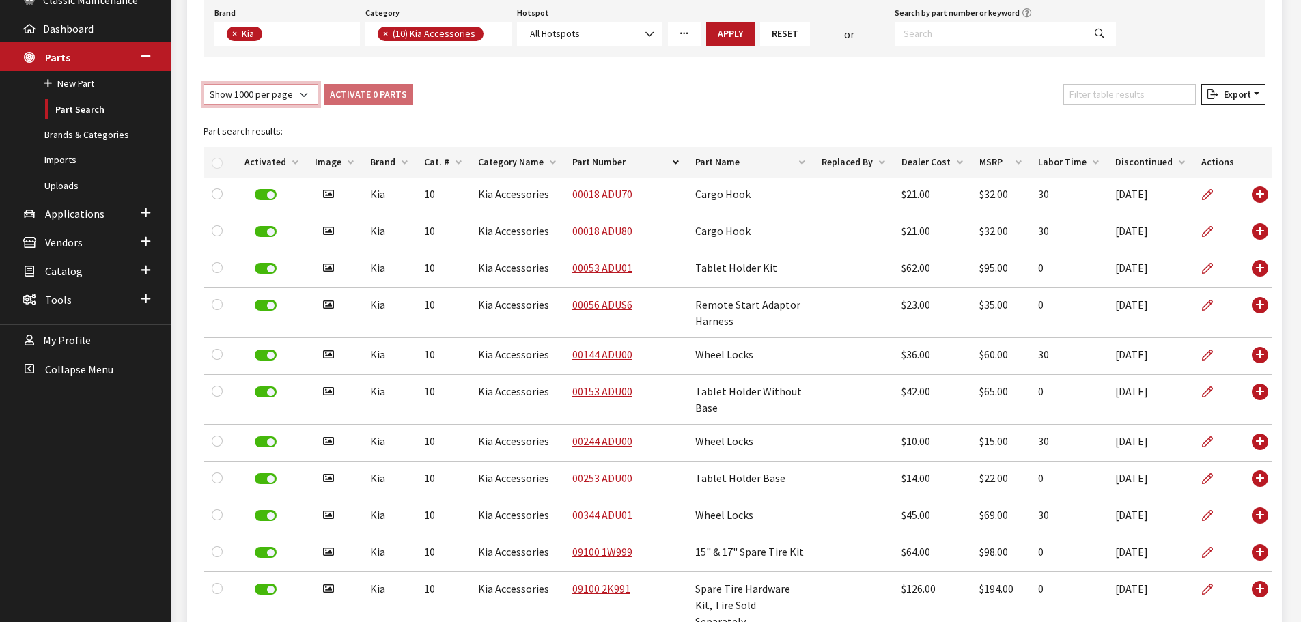
scroll to position [0, 0]
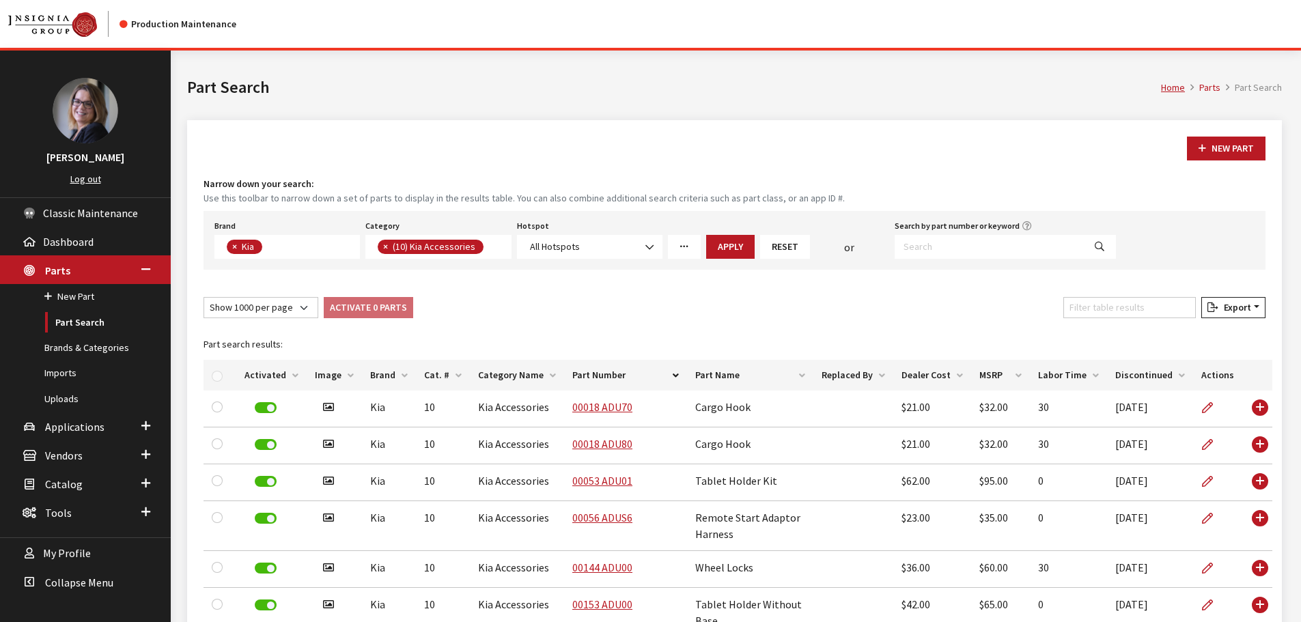
click at [297, 379] on th "Activated" at bounding box center [271, 375] width 70 height 31
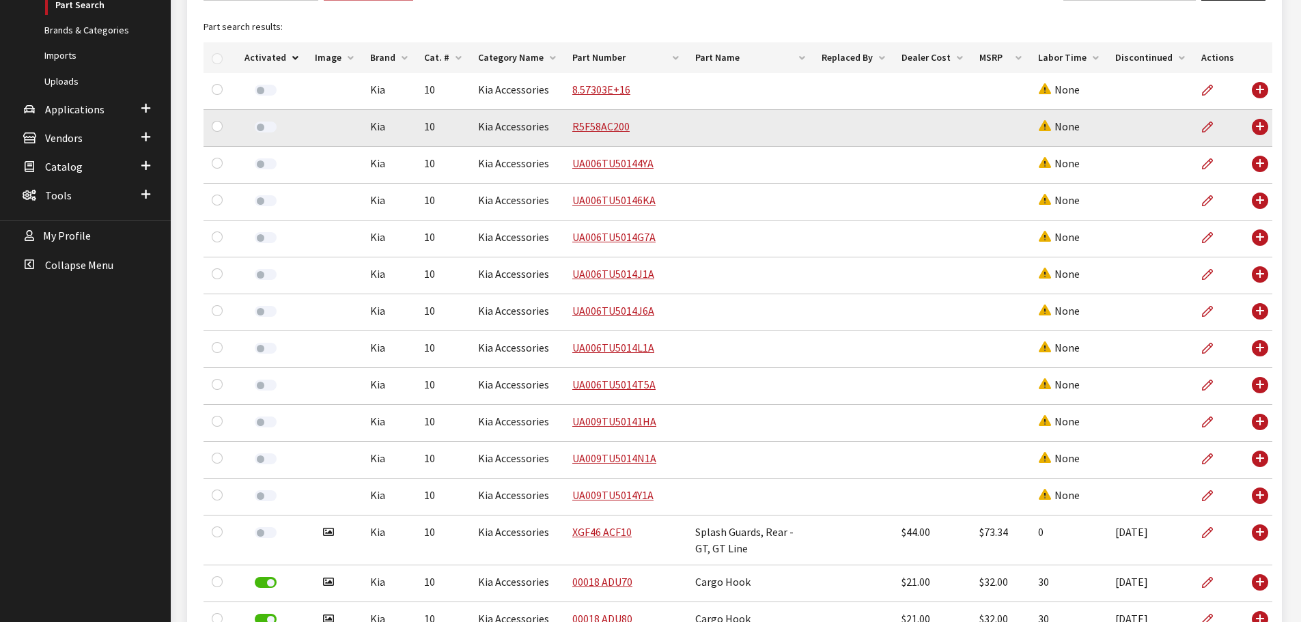
scroll to position [341, 0]
